Goal: Navigation & Orientation: Find specific page/section

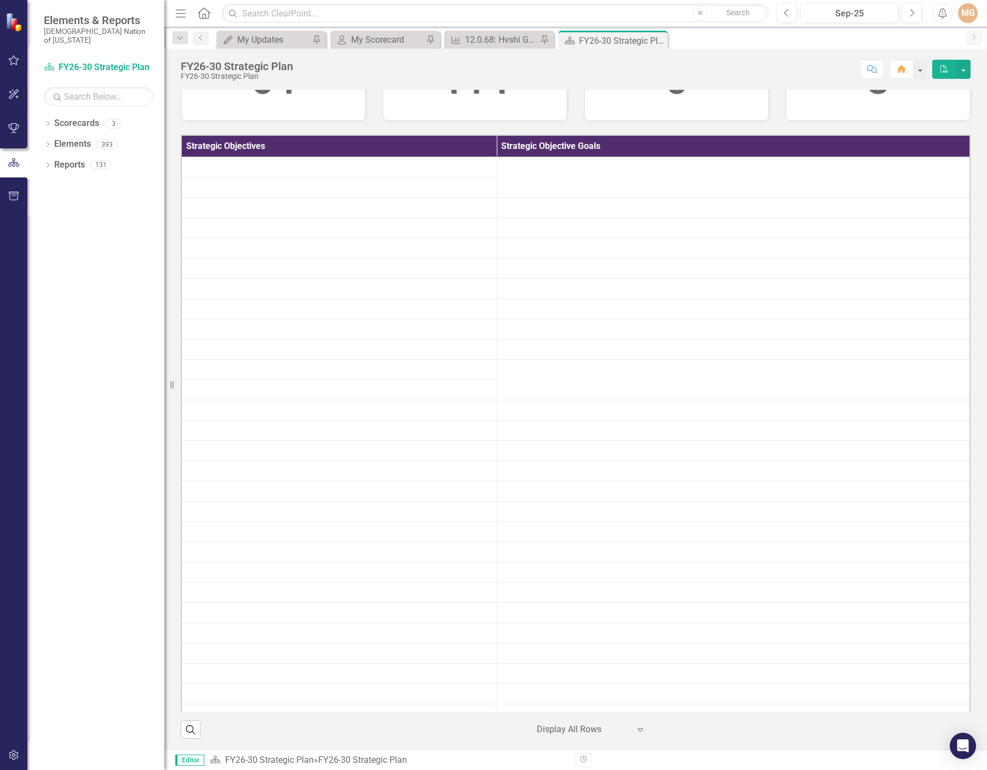
scroll to position [274, 0]
click at [384, 36] on div "My Scorecard" at bounding box center [387, 40] width 72 height 14
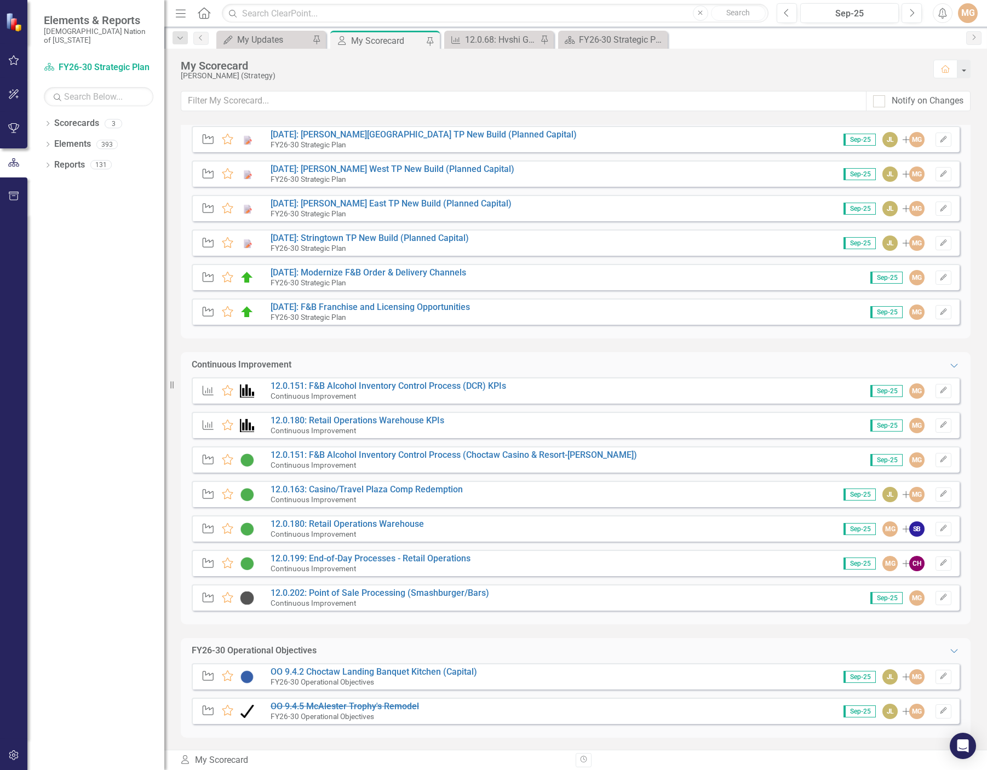
scroll to position [440, 0]
click at [442, 303] on link "[DATE]: F&B Franchise and Licensing Opportunities" at bounding box center [370, 305] width 199 height 10
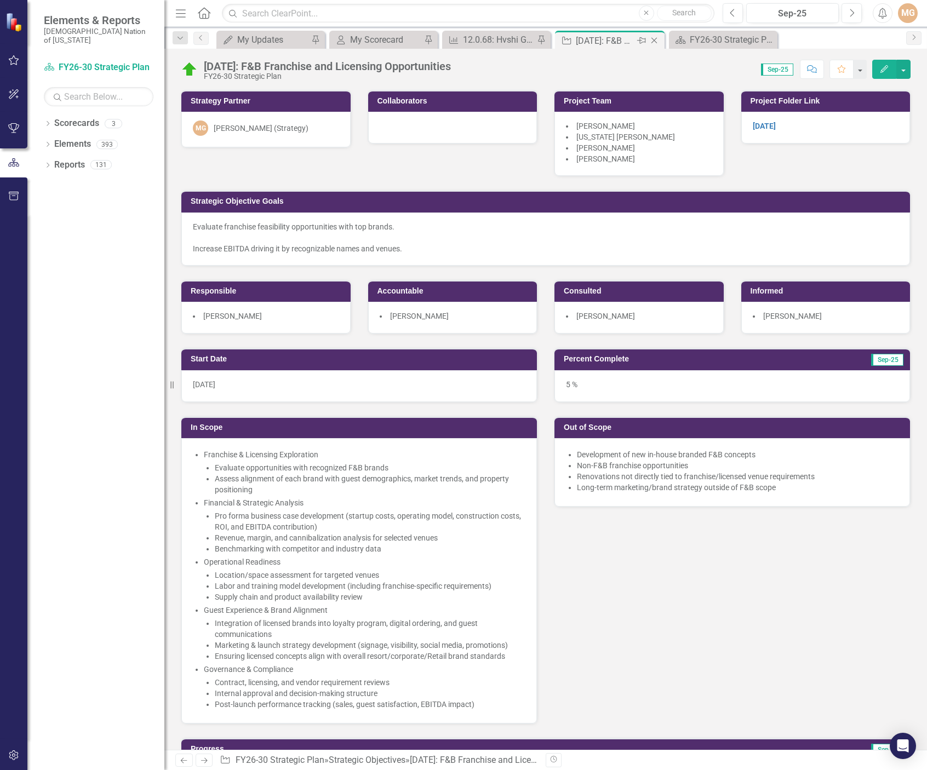
click at [616, 37] on div "[DATE]: F&B Franchise and Licensing Opportunities" at bounding box center [605, 41] width 59 height 14
click at [385, 37] on div "My Scorecard" at bounding box center [385, 40] width 71 height 14
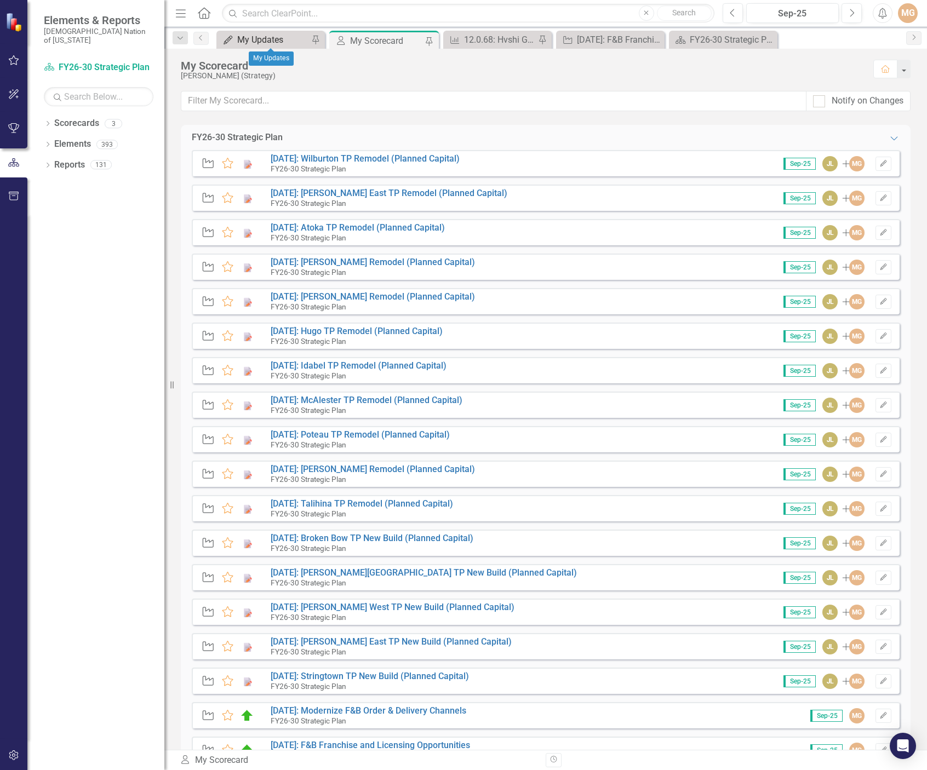
click at [266, 40] on div "My Updates" at bounding box center [272, 40] width 71 height 14
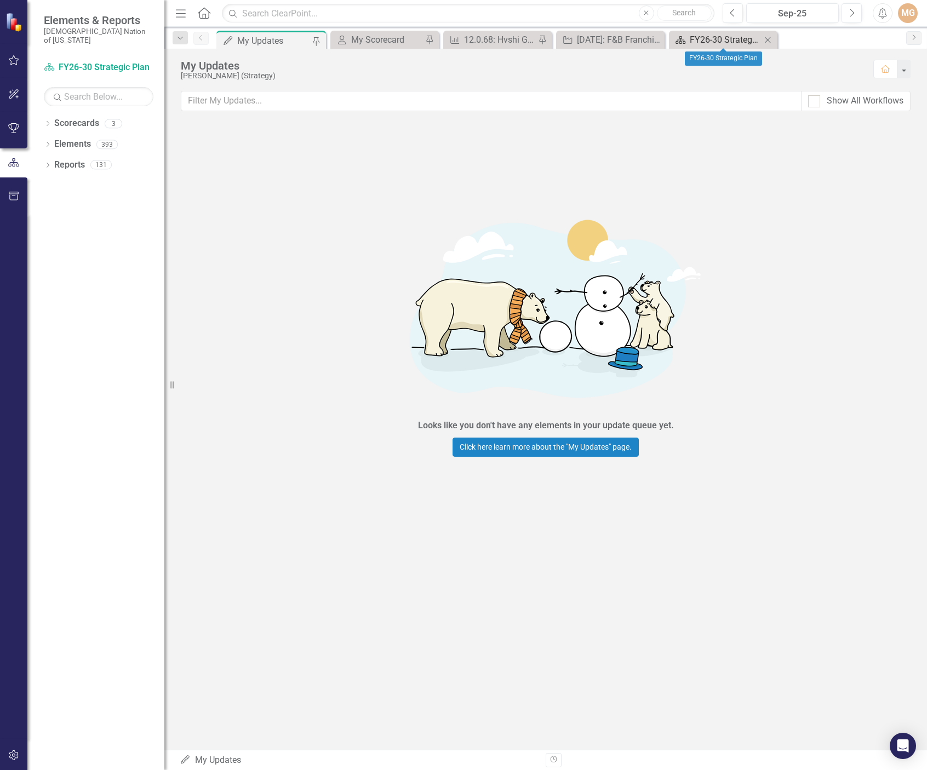
click at [731, 43] on div "FY26-30 Strategic Plan" at bounding box center [725, 40] width 71 height 14
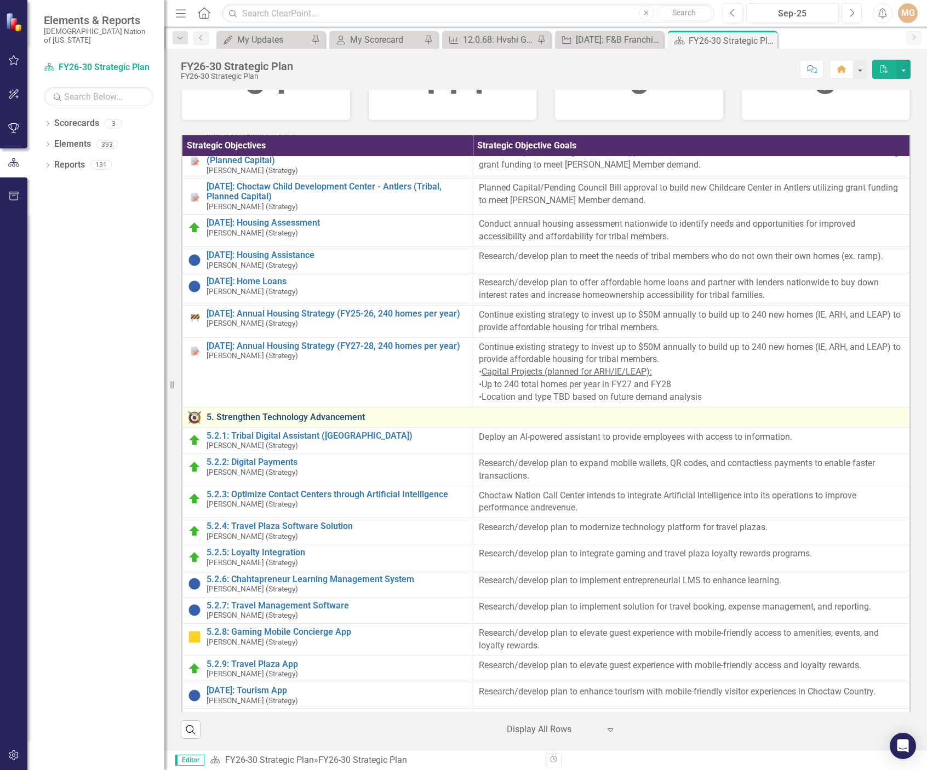
scroll to position [2903, 0]
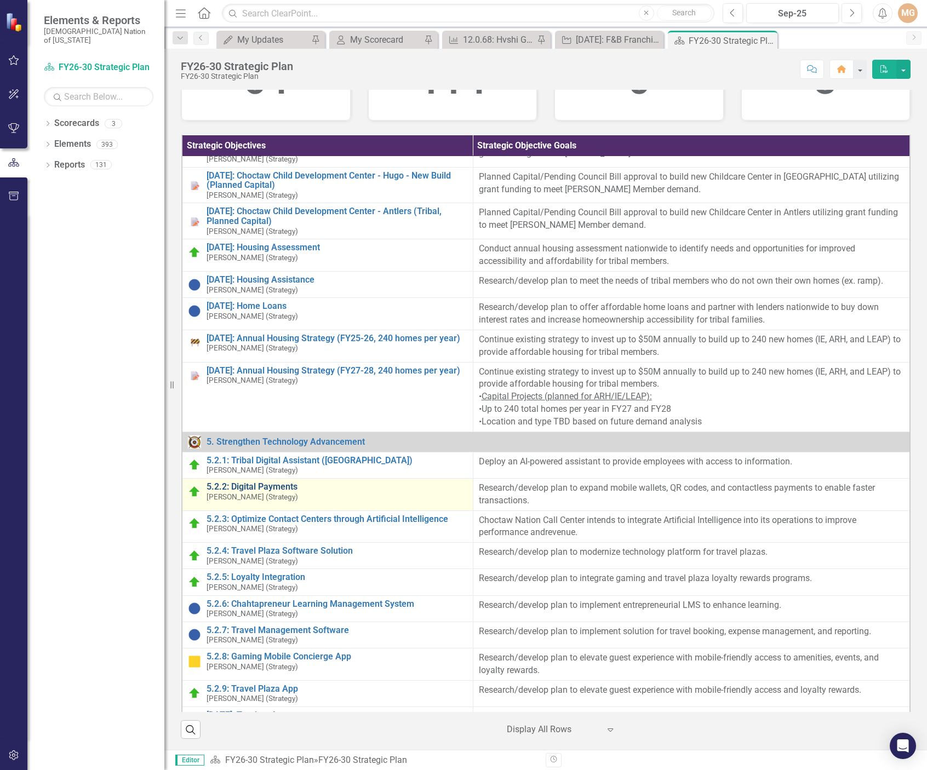
click at [271, 492] on link "5.2.2: Digital Payments" at bounding box center [336, 487] width 261 height 10
